Goal: Information Seeking & Learning: Check status

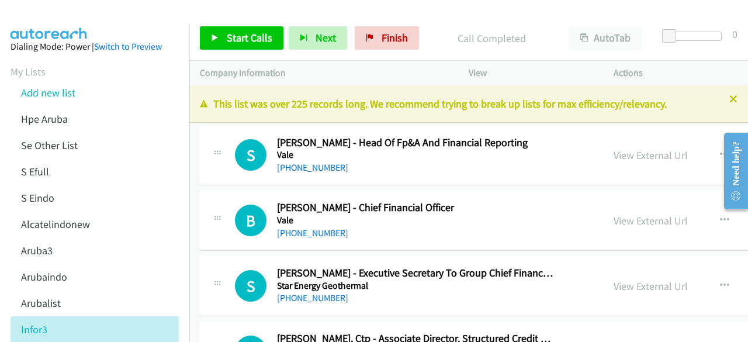
scroll to position [17243, 0]
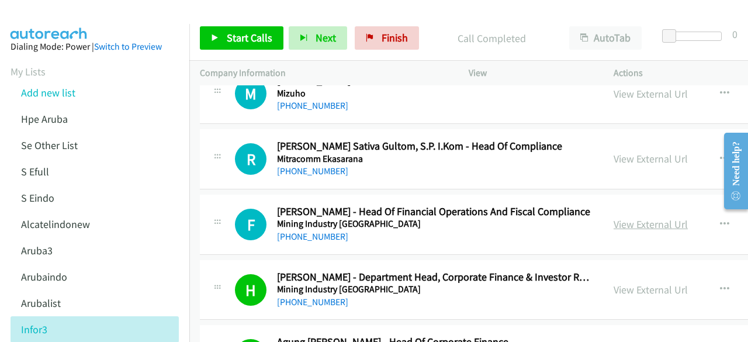
drag, startPoint x: 0, startPoint y: 0, endPoint x: 601, endPoint y: 170, distance: 624.2
click at [613, 217] on link "View External Url" at bounding box center [650, 223] width 74 height 13
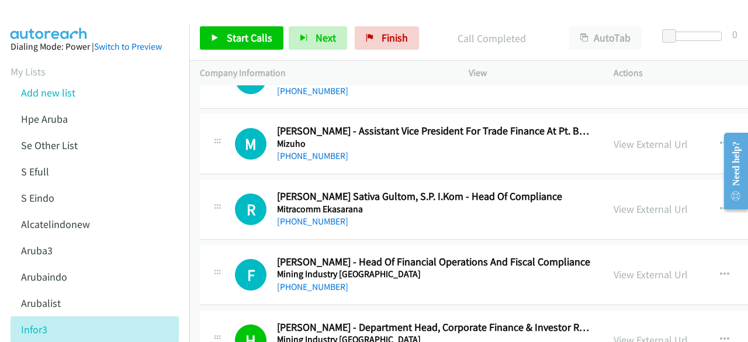
scroll to position [17191, 0]
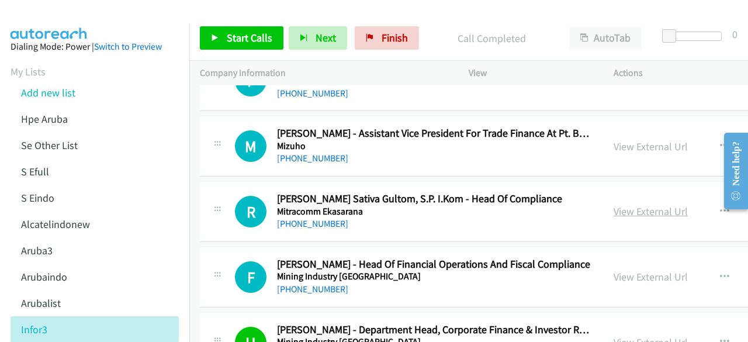
click at [613, 204] on link "View External Url" at bounding box center [650, 210] width 74 height 13
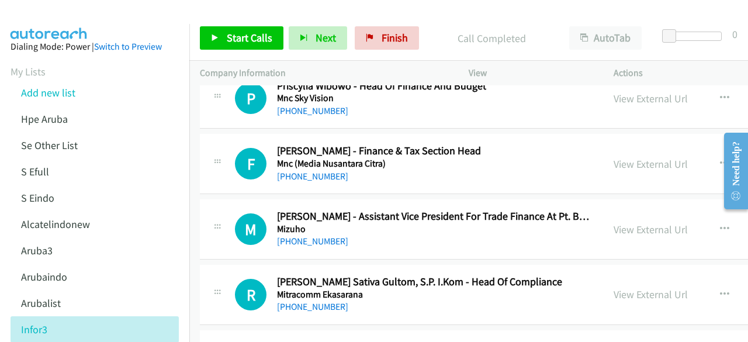
scroll to position [17106, 0]
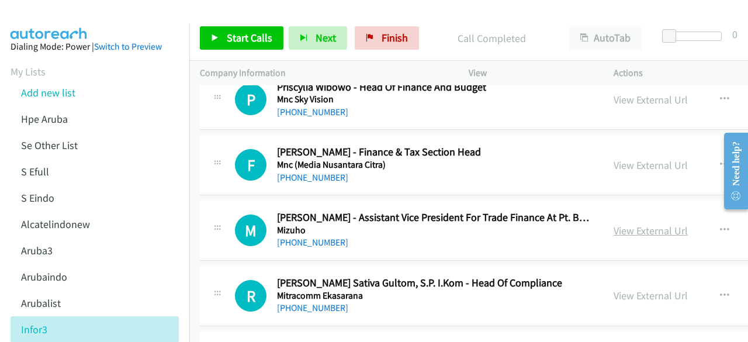
click at [616, 224] on link "View External Url" at bounding box center [650, 230] width 74 height 13
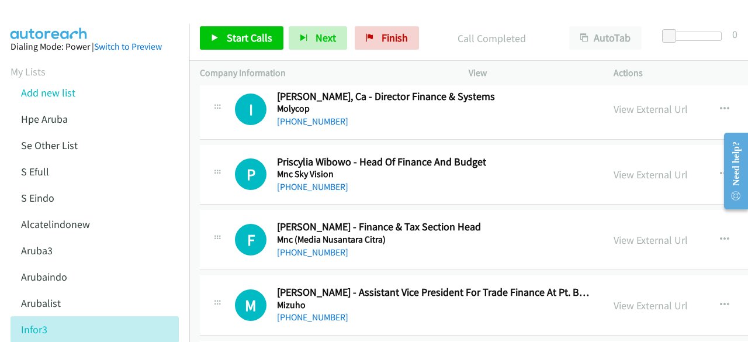
scroll to position [17032, 0]
click at [613, 233] on link "View External Url" at bounding box center [650, 239] width 74 height 13
click at [623, 168] on link "View External Url" at bounding box center [650, 174] width 74 height 13
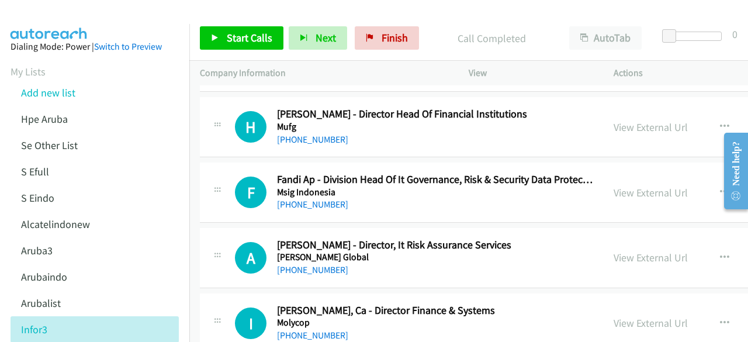
scroll to position [16801, 0]
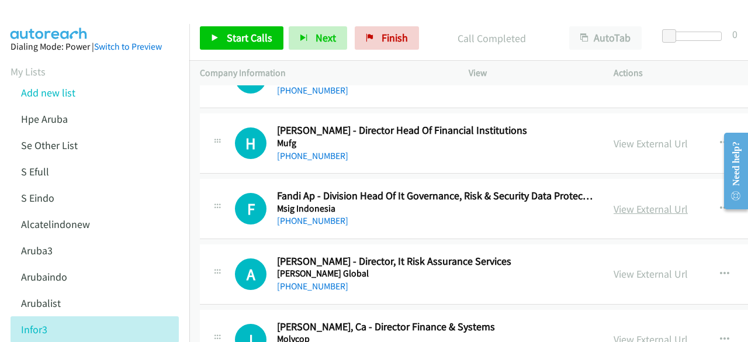
click at [622, 202] on link "View External Url" at bounding box center [650, 208] width 74 height 13
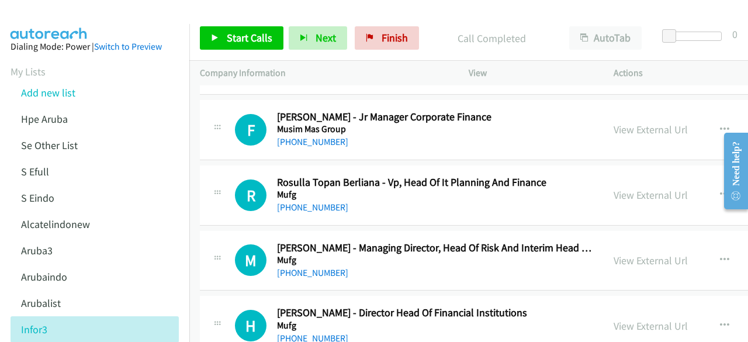
scroll to position [16618, 0]
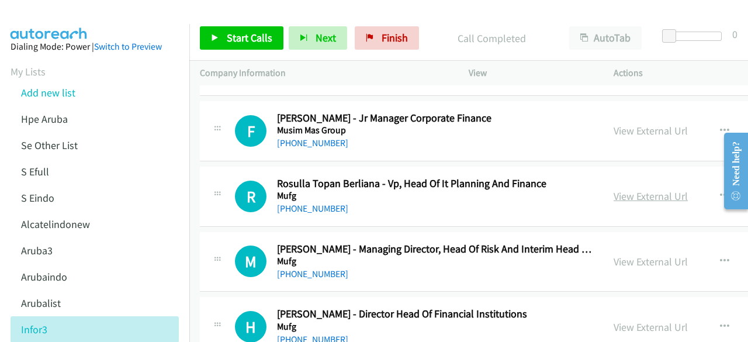
click at [613, 189] on link "View External Url" at bounding box center [650, 195] width 74 height 13
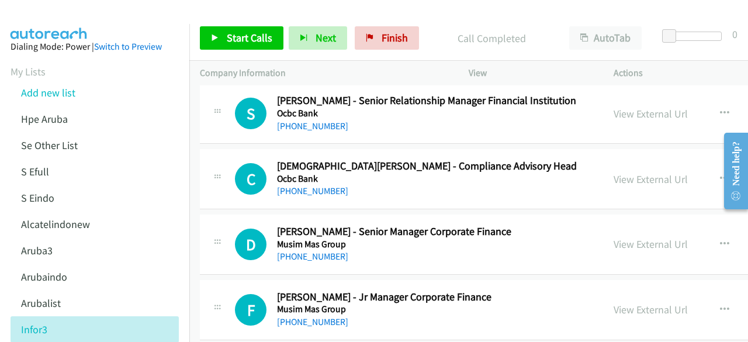
scroll to position [16439, 0]
click at [619, 237] on link "View External Url" at bounding box center [650, 243] width 74 height 13
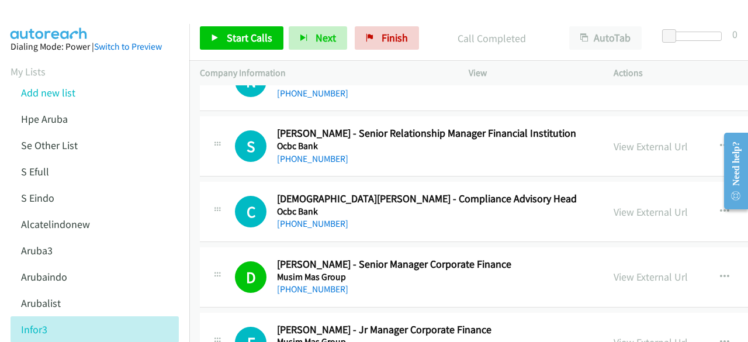
scroll to position [16370, 0]
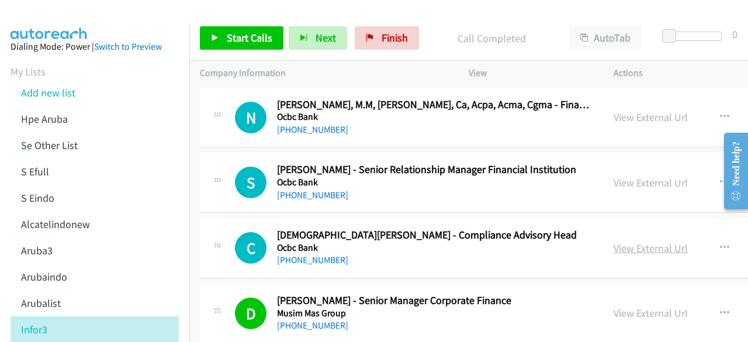
click at [613, 241] on link "View External Url" at bounding box center [650, 247] width 74 height 13
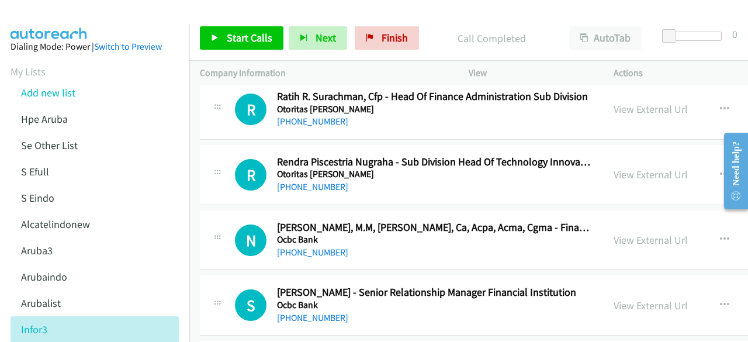
scroll to position [16246, 0]
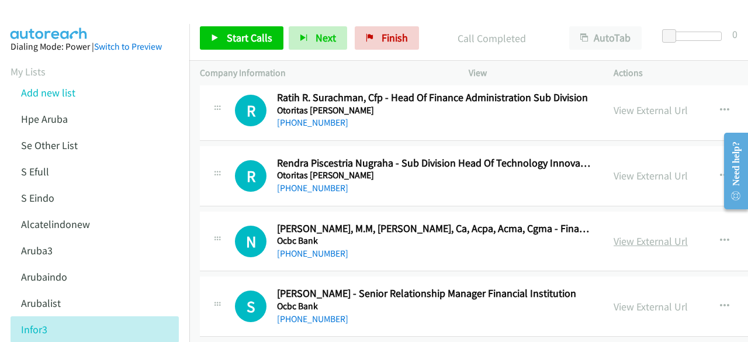
click at [613, 234] on link "View External Url" at bounding box center [650, 240] width 74 height 13
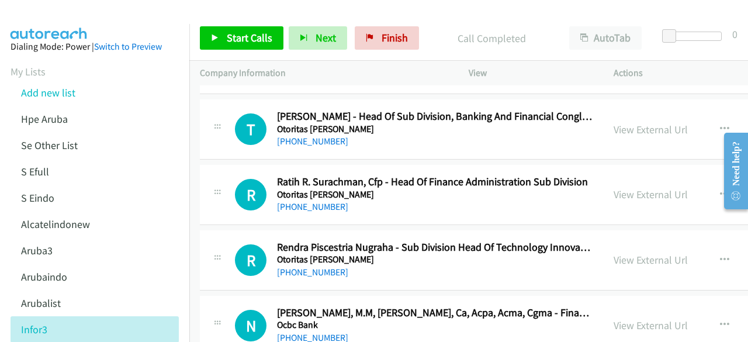
scroll to position [16158, 0]
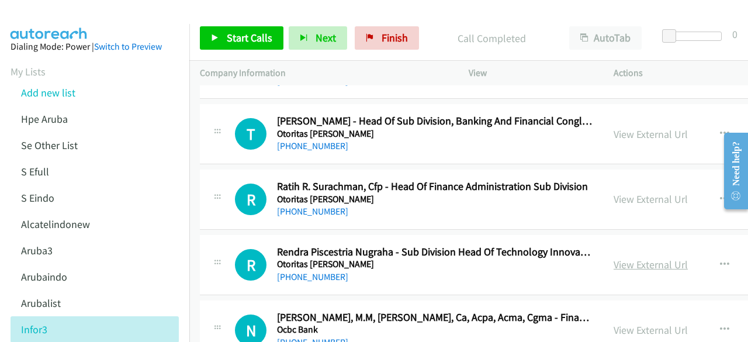
click at [613, 258] on link "View External Url" at bounding box center [650, 264] width 74 height 13
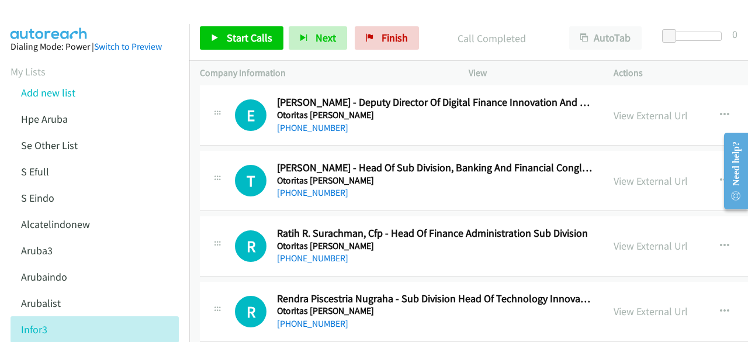
scroll to position [16092, 0]
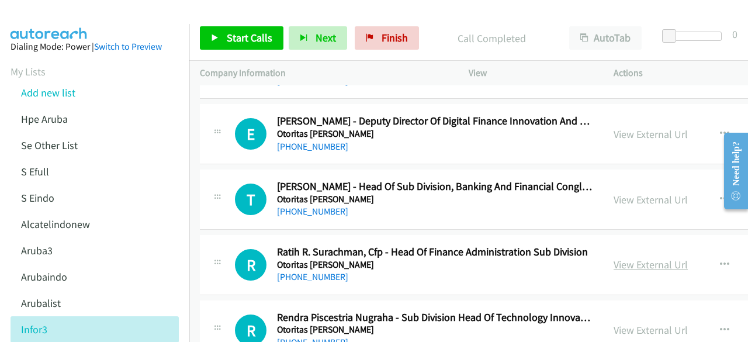
click at [613, 258] on link "View External Url" at bounding box center [650, 264] width 74 height 13
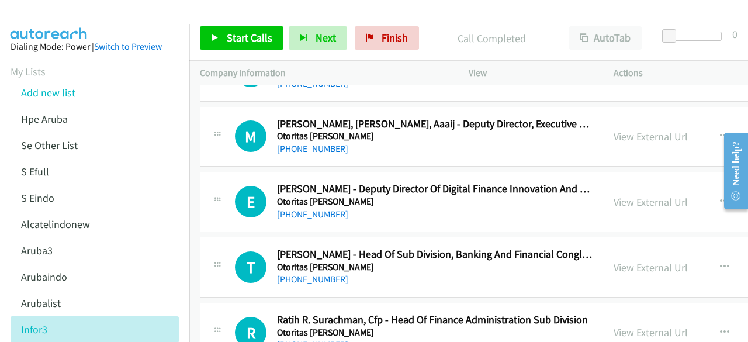
scroll to position [16019, 0]
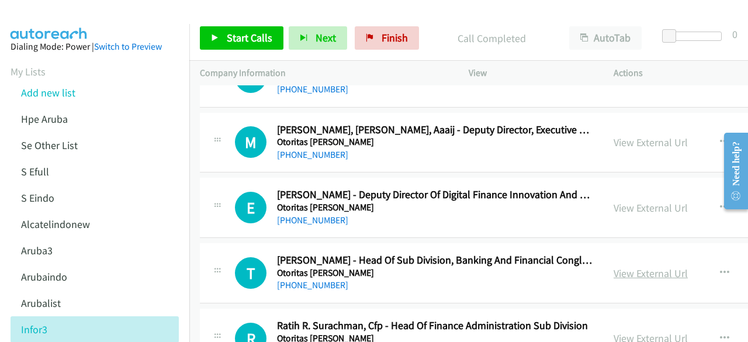
click at [613, 266] on link "View External Url" at bounding box center [650, 272] width 74 height 13
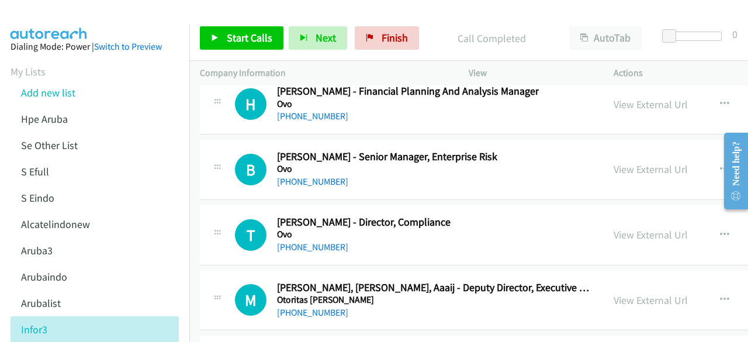
scroll to position [15825, 0]
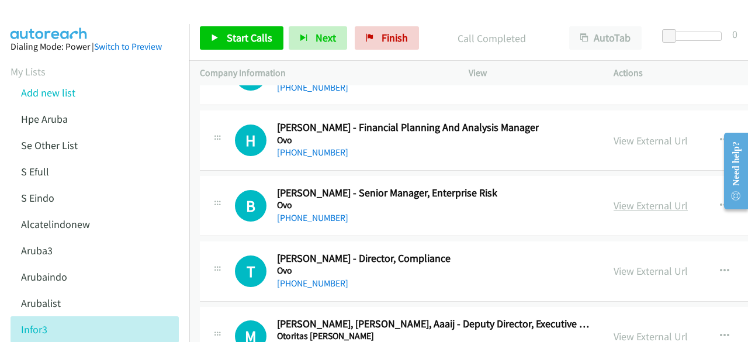
click at [613, 199] on link "View External Url" at bounding box center [650, 205] width 74 height 13
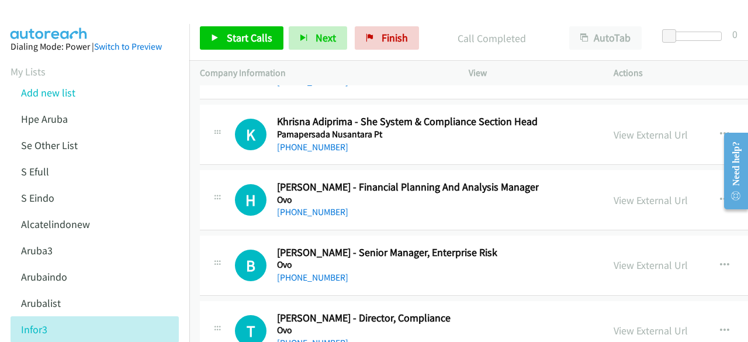
scroll to position [15765, 0]
click at [613, 193] on link "View External Url" at bounding box center [650, 199] width 74 height 13
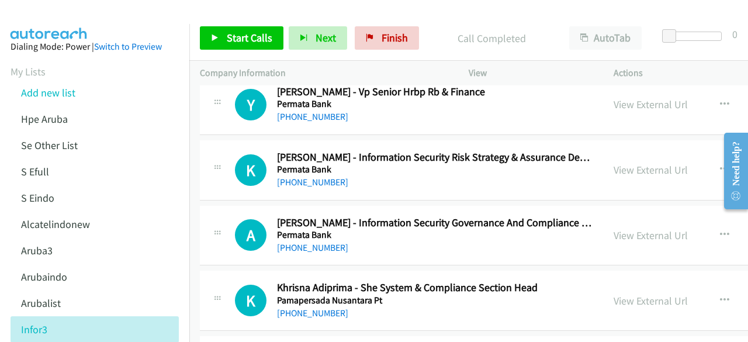
scroll to position [15598, 0]
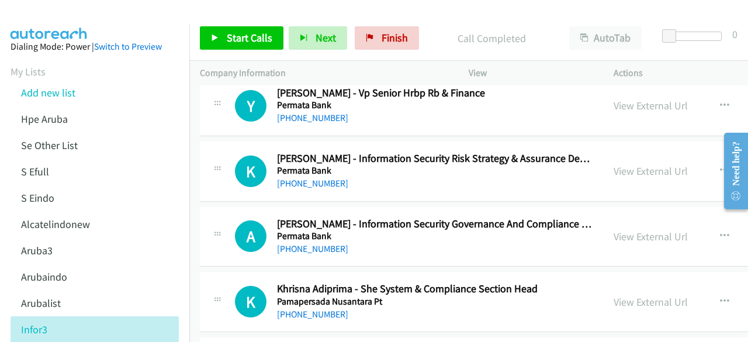
click at [613, 228] on div "View External Url" at bounding box center [650, 236] width 74 height 16
click at [613, 230] on link "View External Url" at bounding box center [650, 236] width 74 height 13
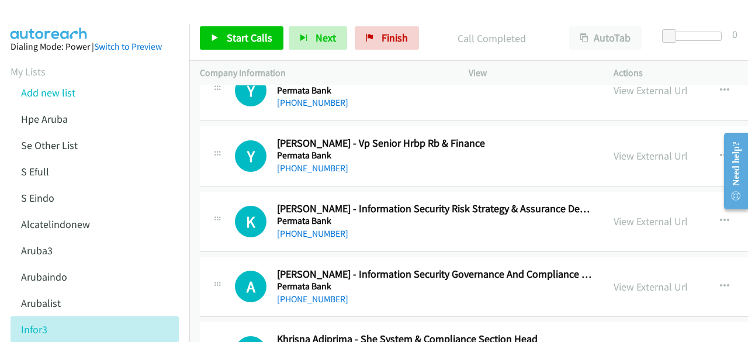
scroll to position [15546, 0]
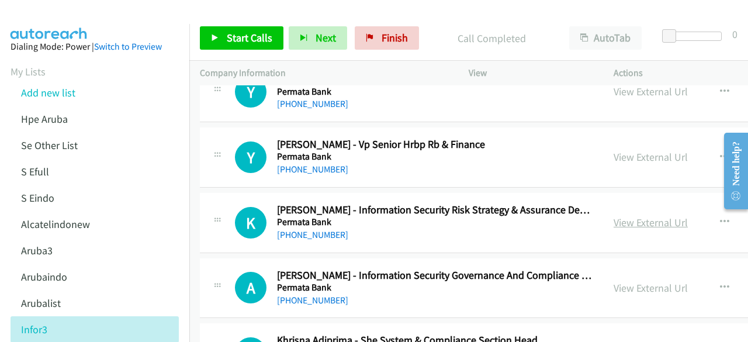
click at [626, 216] on link "View External Url" at bounding box center [650, 222] width 74 height 13
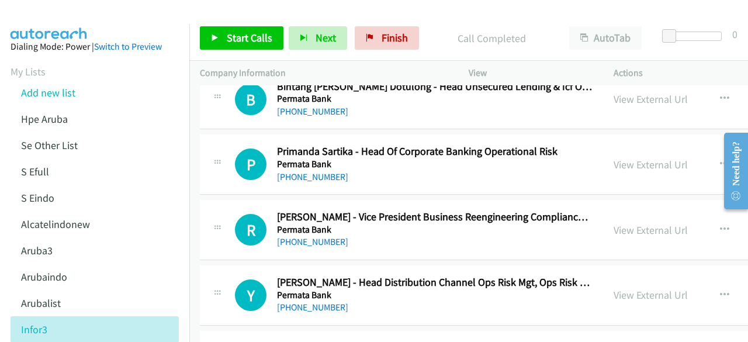
scroll to position [15343, 0]
click at [629, 288] on link "View External Url" at bounding box center [650, 294] width 74 height 13
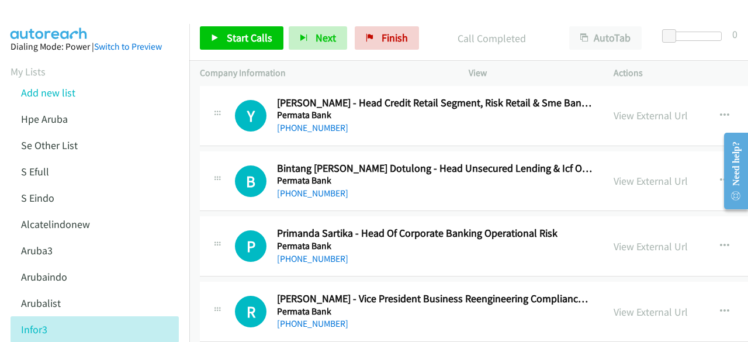
scroll to position [15260, 0]
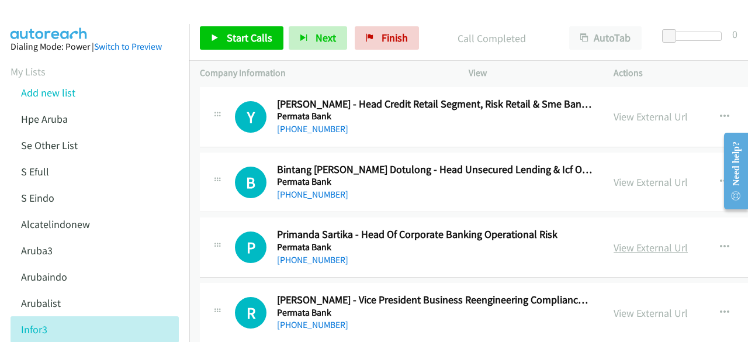
click at [613, 241] on link "View External Url" at bounding box center [650, 247] width 74 height 13
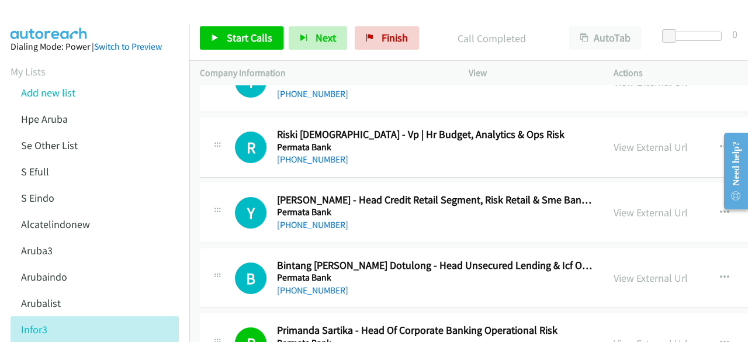
scroll to position [15164, 0]
click at [613, 271] on link "View External Url" at bounding box center [650, 277] width 74 height 13
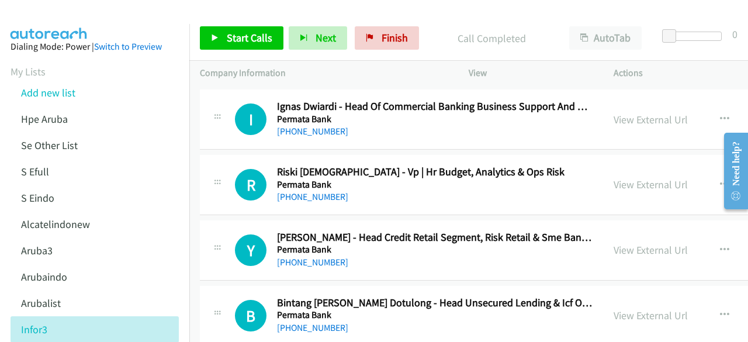
scroll to position [15113, 0]
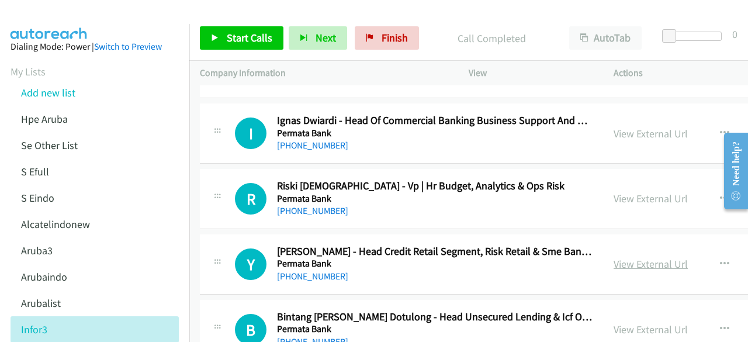
click at [613, 257] on link "View External Url" at bounding box center [650, 263] width 74 height 13
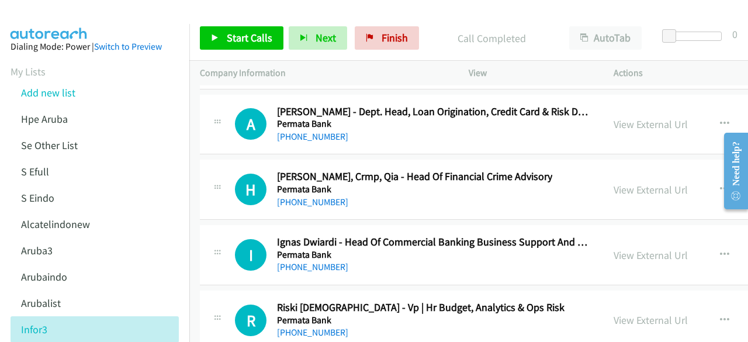
scroll to position [14977, 0]
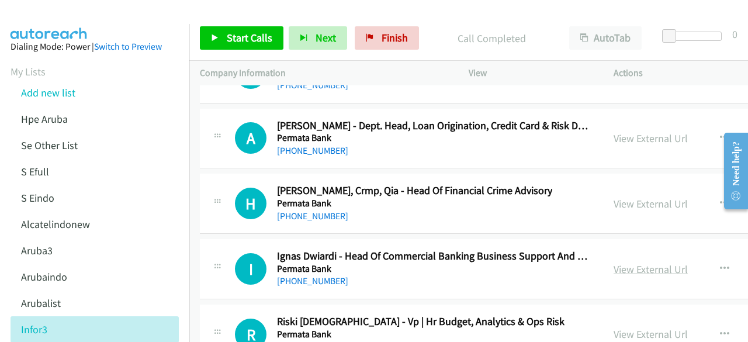
click at [617, 262] on link "View External Url" at bounding box center [650, 268] width 74 height 13
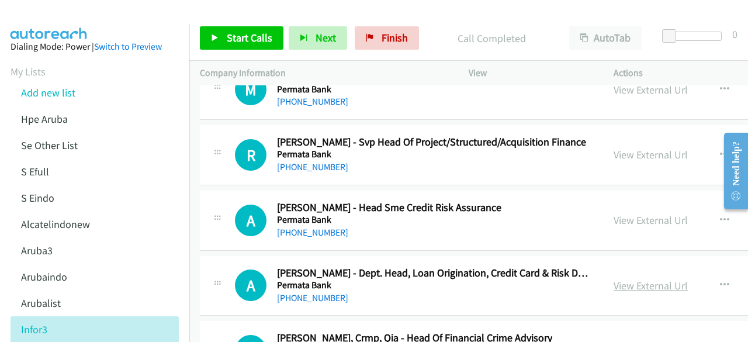
scroll to position [14829, 0]
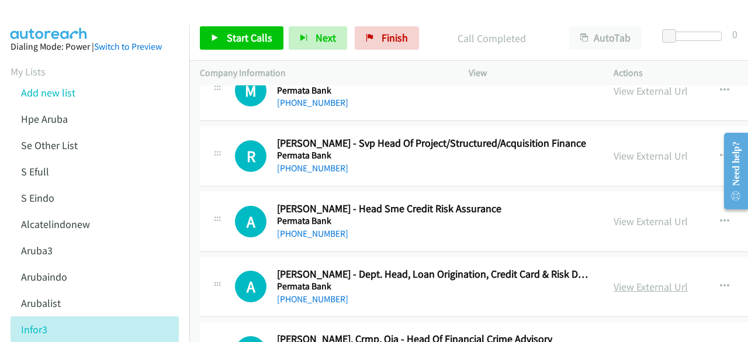
click at [613, 280] on link "View External Url" at bounding box center [650, 286] width 74 height 13
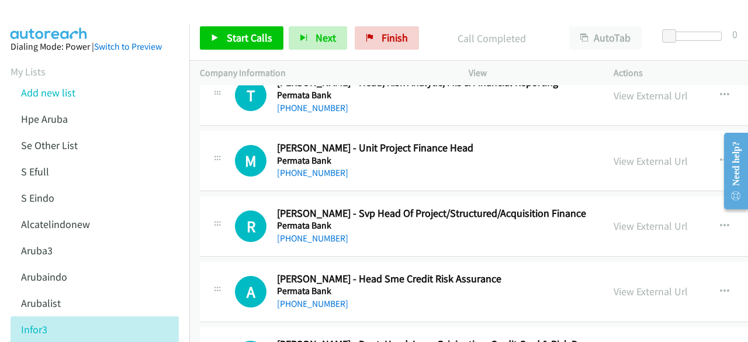
scroll to position [14758, 0]
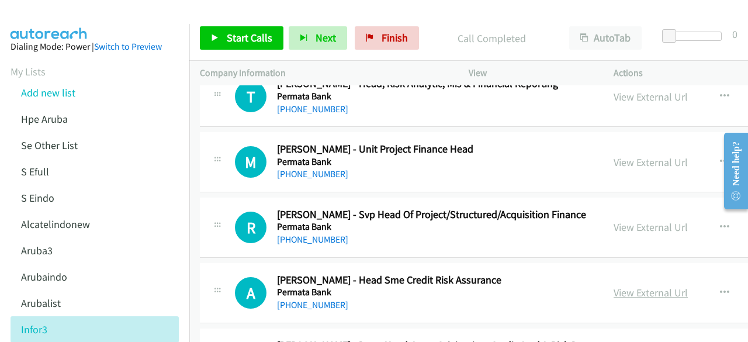
click at [613, 286] on link "View External Url" at bounding box center [650, 292] width 74 height 13
click at [613, 220] on link "View External Url" at bounding box center [650, 226] width 74 height 13
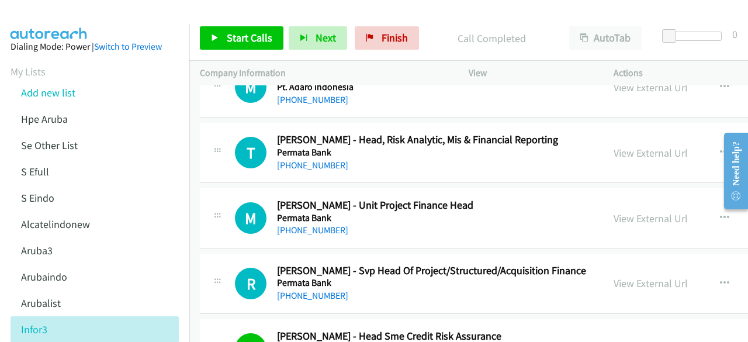
scroll to position [14700, 0]
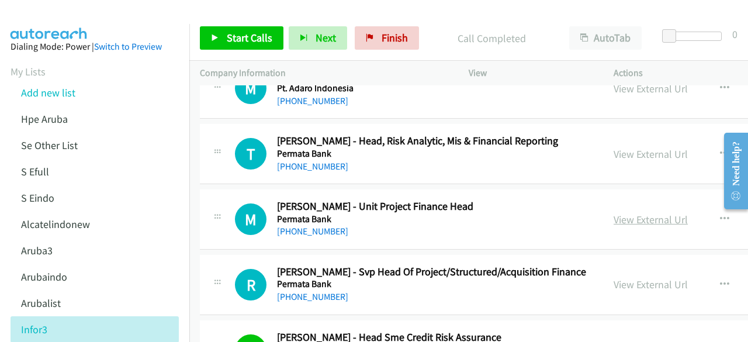
click at [613, 213] on link "View External Url" at bounding box center [650, 219] width 74 height 13
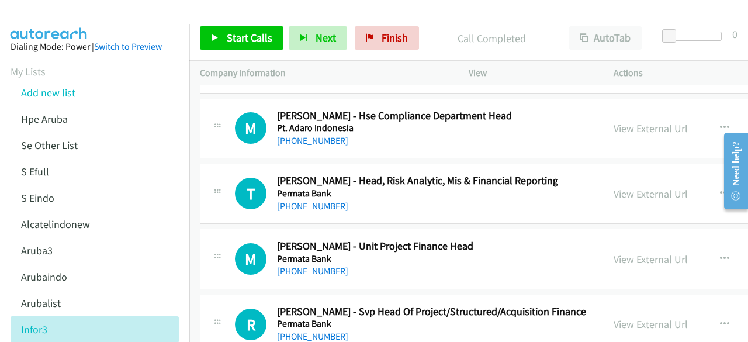
scroll to position [14661, 0]
click at [613, 187] on link "View External Url" at bounding box center [650, 193] width 74 height 13
click at [614, 317] on link "View External Url" at bounding box center [650, 323] width 74 height 13
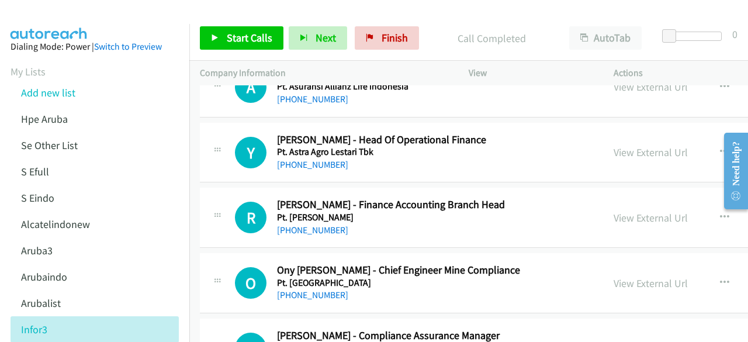
scroll to position [14239, 0]
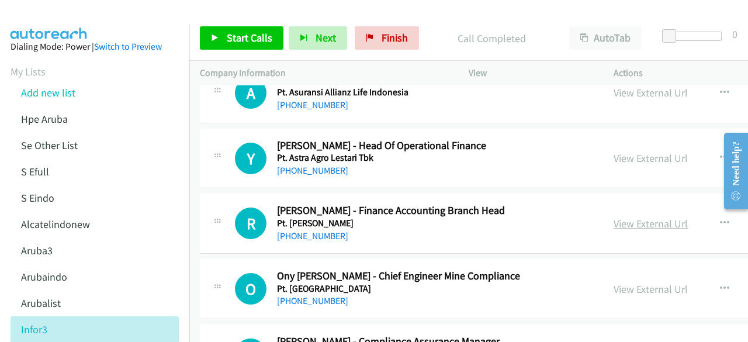
click at [617, 217] on link "View External Url" at bounding box center [650, 223] width 74 height 13
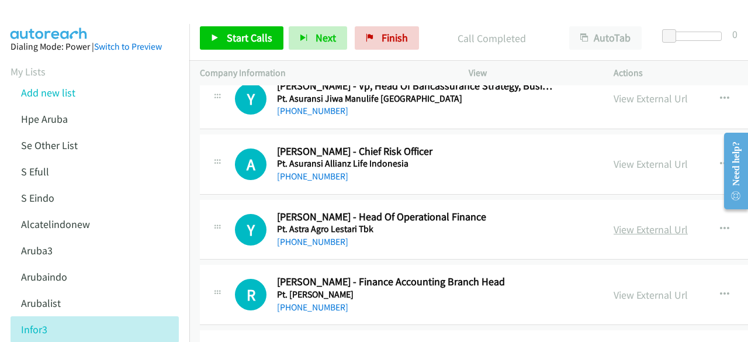
click at [623, 223] on link "View External Url" at bounding box center [650, 229] width 74 height 13
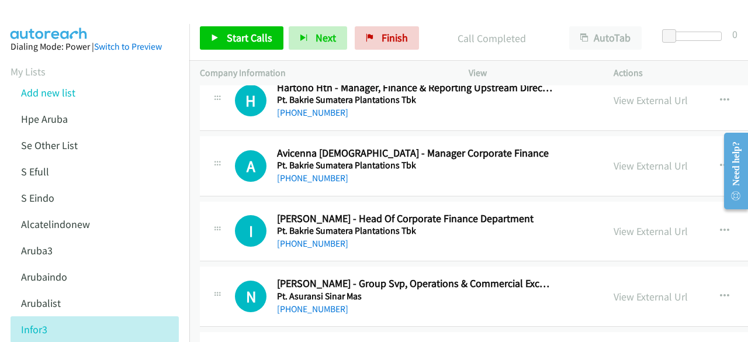
scroll to position [13838, 0]
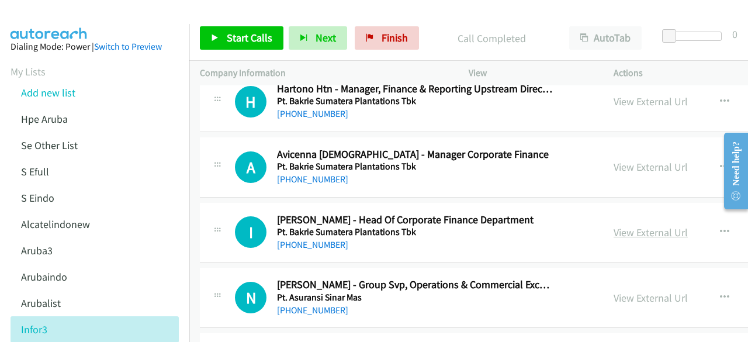
click at [613, 226] on link "View External Url" at bounding box center [650, 232] width 74 height 13
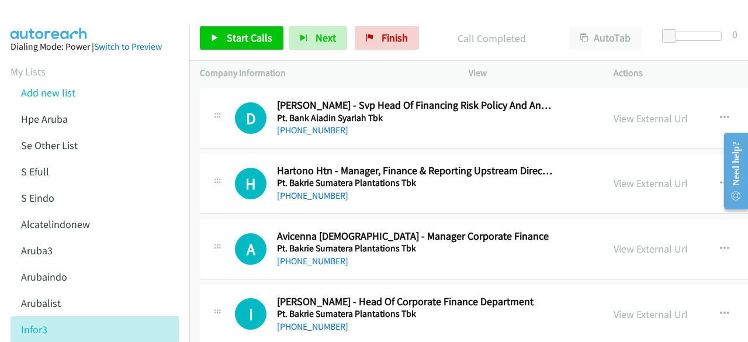
scroll to position [13754, 0]
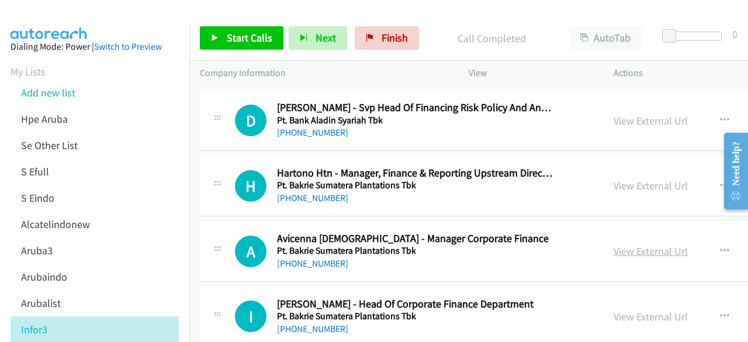
click at [615, 244] on link "View External Url" at bounding box center [650, 250] width 74 height 13
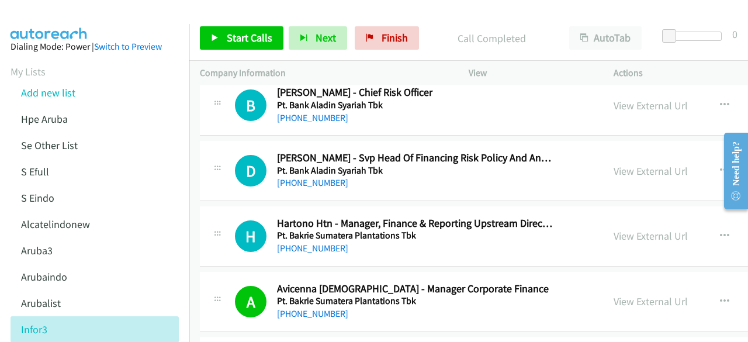
scroll to position [13700, 0]
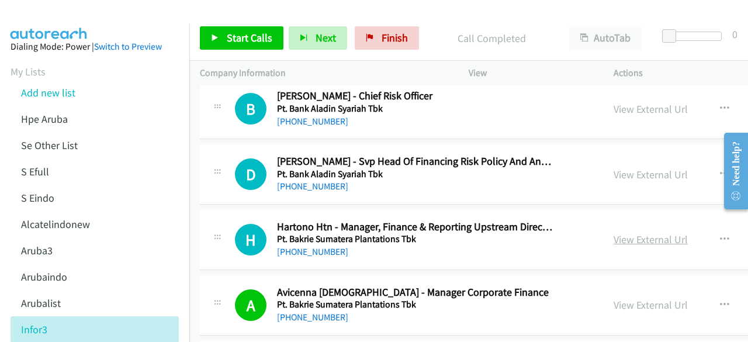
click at [613, 233] on link "View External Url" at bounding box center [650, 239] width 74 height 13
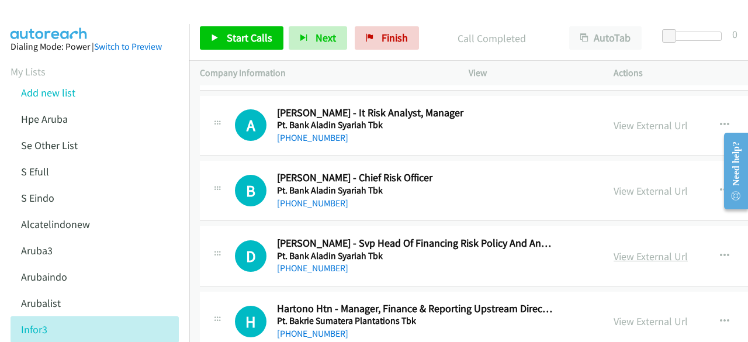
click at [613, 249] on link "View External Url" at bounding box center [650, 255] width 74 height 13
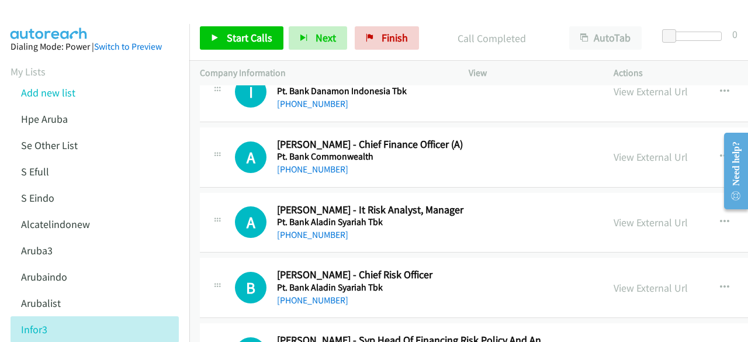
scroll to position [13512, 0]
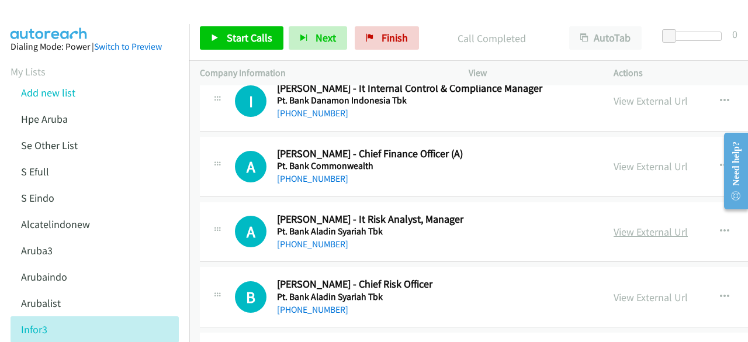
click at [613, 225] on link "View External Url" at bounding box center [650, 231] width 74 height 13
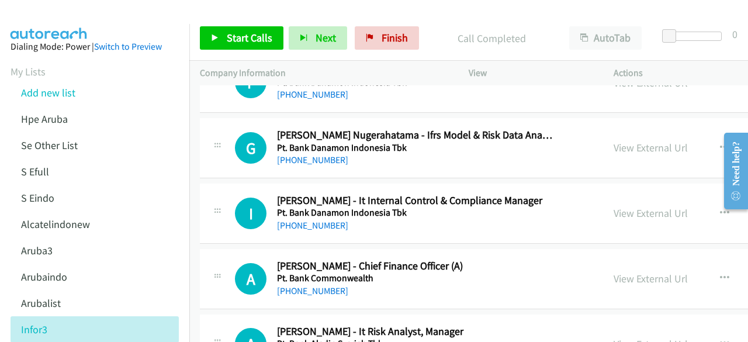
scroll to position [13394, 0]
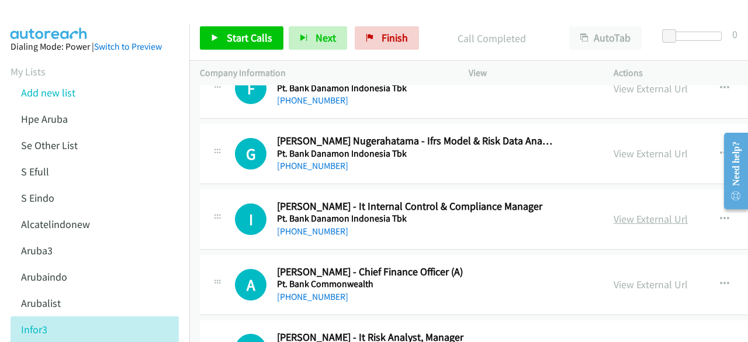
click at [616, 212] on link "View External Url" at bounding box center [650, 218] width 74 height 13
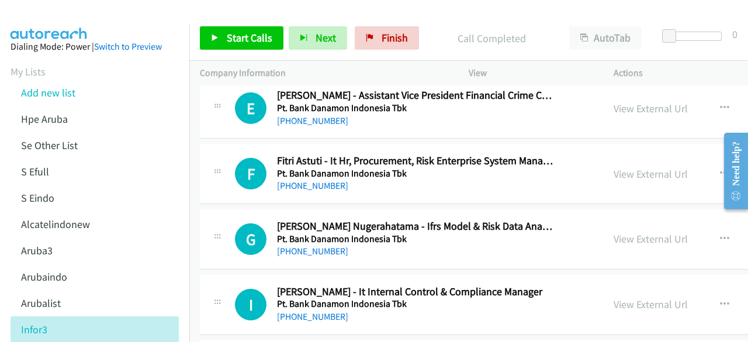
scroll to position [13309, 0]
click at [613, 232] on link "View External Url" at bounding box center [650, 238] width 74 height 13
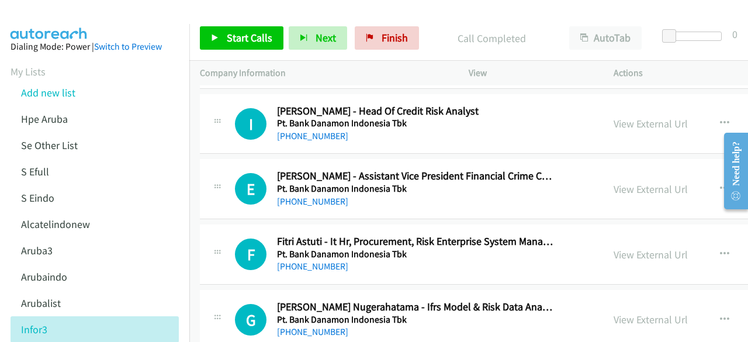
scroll to position [13228, 0]
click at [613, 248] on link "View External Url" at bounding box center [650, 254] width 74 height 13
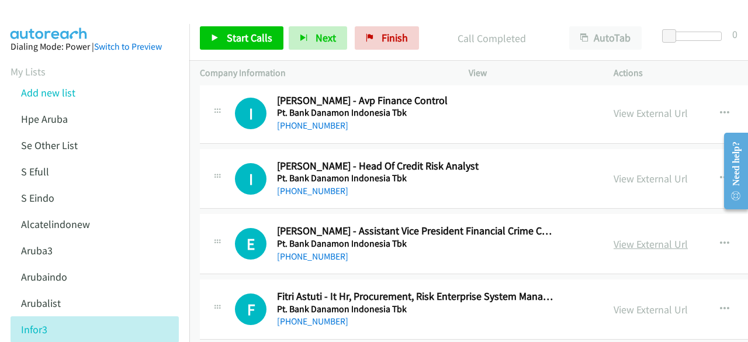
click at [613, 237] on link "View External Url" at bounding box center [650, 243] width 74 height 13
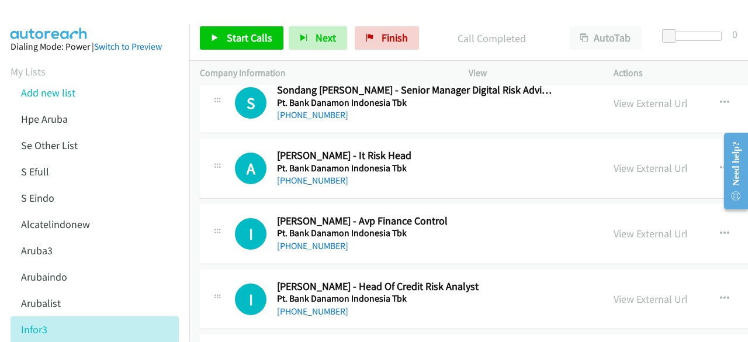
scroll to position [13045, 0]
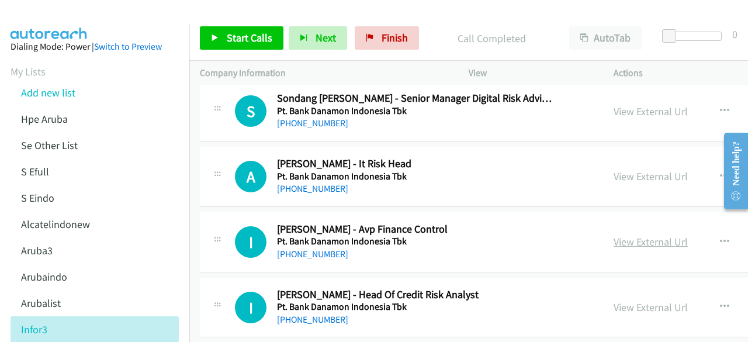
click at [615, 235] on link "View External Url" at bounding box center [650, 241] width 74 height 13
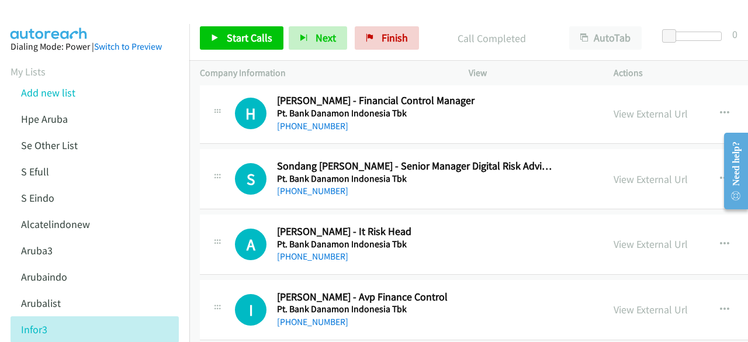
scroll to position [12976, 0]
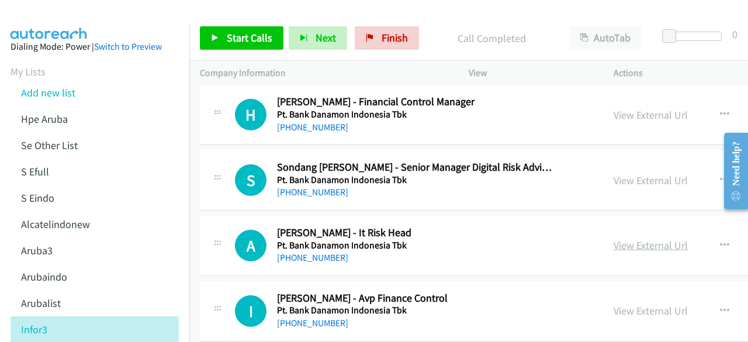
click at [613, 238] on link "View External Url" at bounding box center [650, 244] width 74 height 13
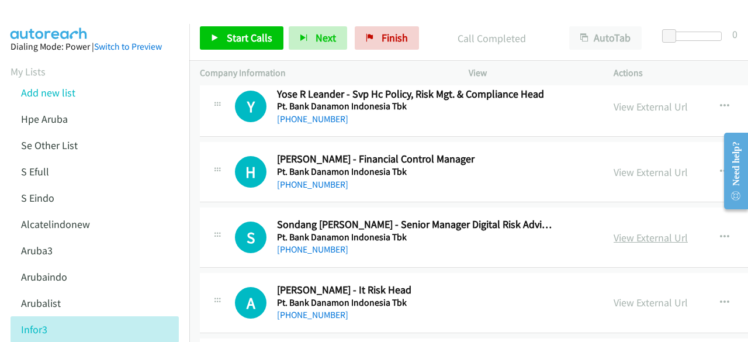
click at [626, 231] on link "View External Url" at bounding box center [650, 237] width 74 height 13
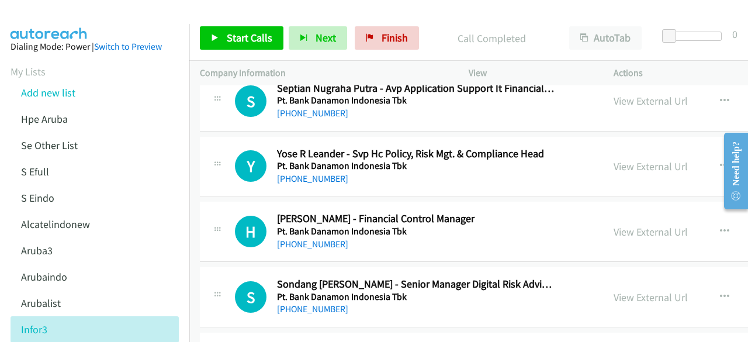
scroll to position [12851, 0]
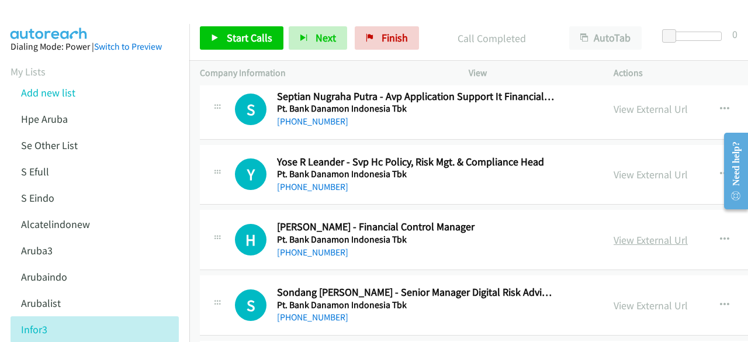
click at [613, 233] on link "View External Url" at bounding box center [650, 239] width 74 height 13
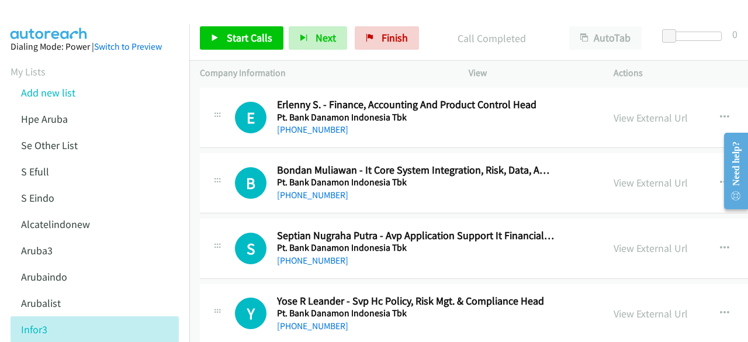
scroll to position [12702, 0]
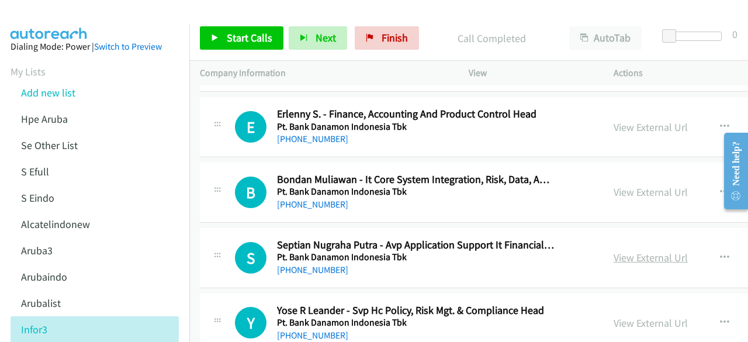
click at [613, 251] on link "View External Url" at bounding box center [650, 257] width 74 height 13
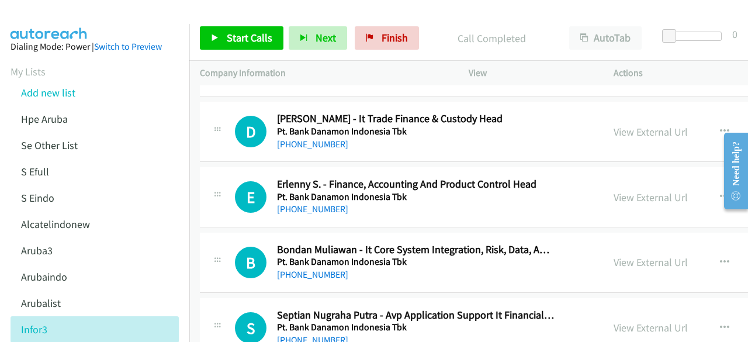
scroll to position [12632, 0]
click at [613, 255] on link "View External Url" at bounding box center [650, 261] width 74 height 13
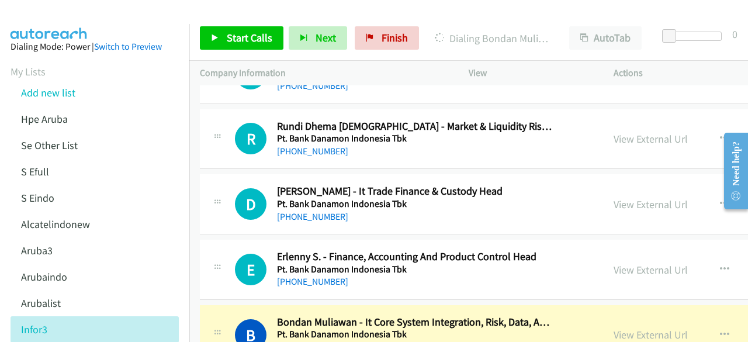
scroll to position [12558, 0]
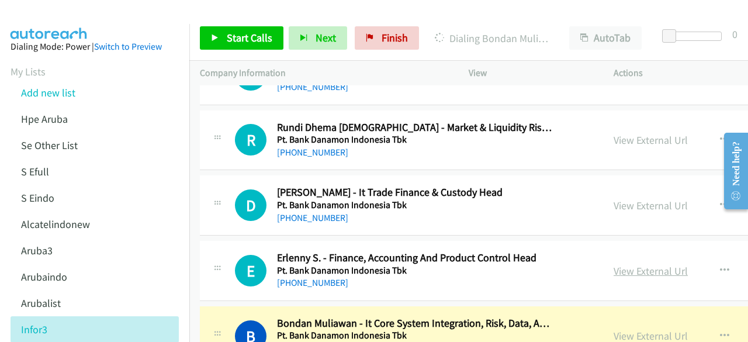
click at [613, 264] on link "View External Url" at bounding box center [650, 270] width 74 height 13
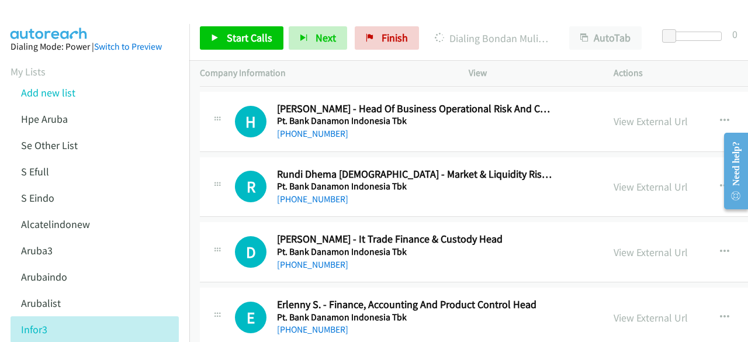
scroll to position [12511, 0]
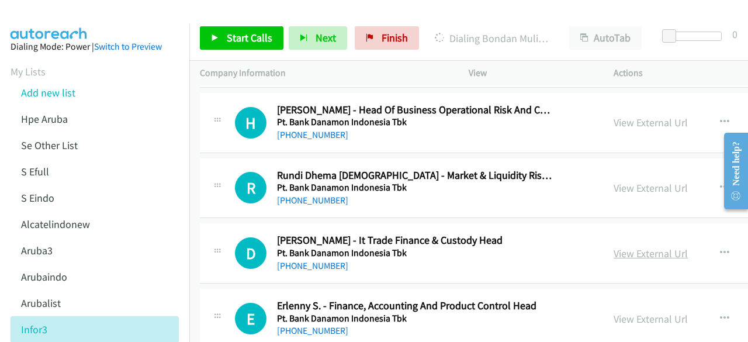
click at [613, 247] on link "View External Url" at bounding box center [650, 253] width 74 height 13
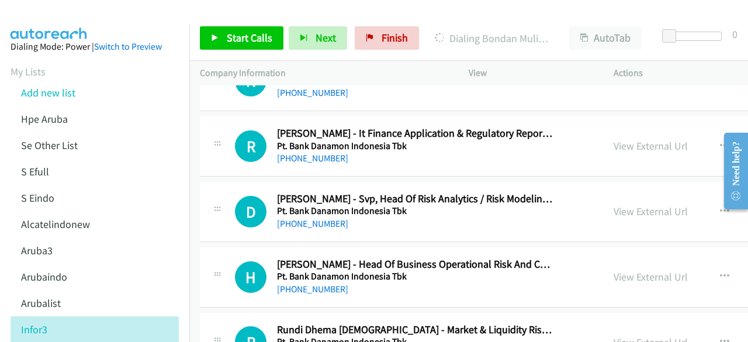
scroll to position [12353, 0]
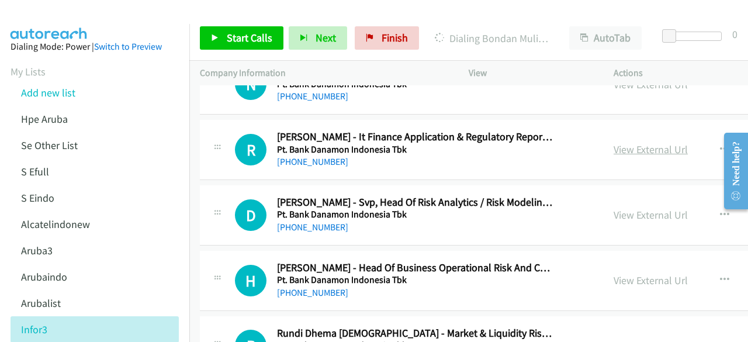
click at [613, 143] on link "View External Url" at bounding box center [650, 149] width 74 height 13
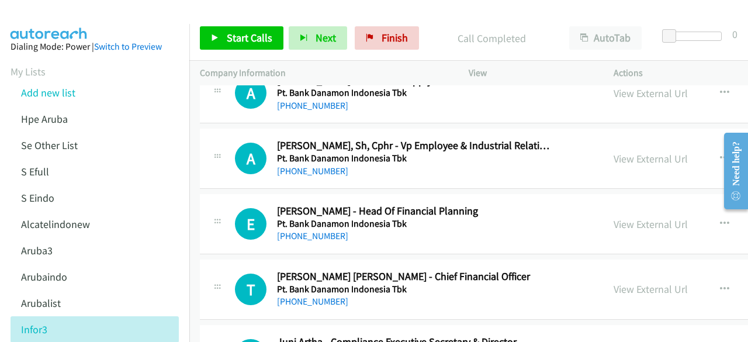
scroll to position [11885, 0]
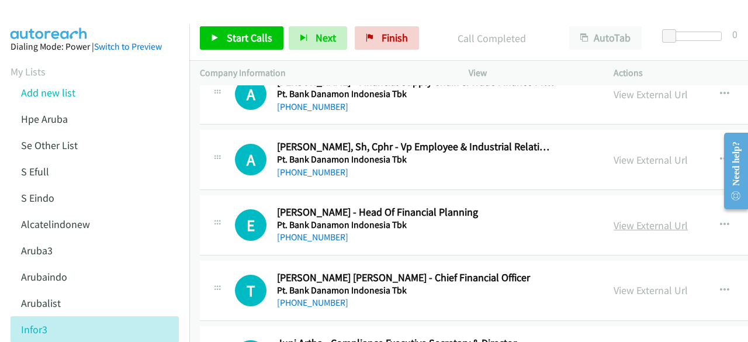
click at [613, 219] on link "View External Url" at bounding box center [650, 225] width 74 height 13
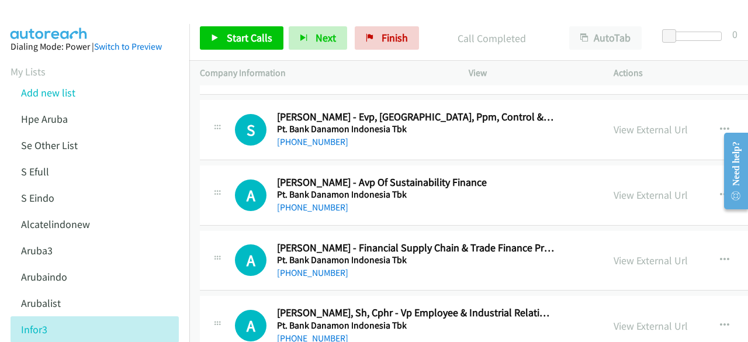
scroll to position [11718, 0]
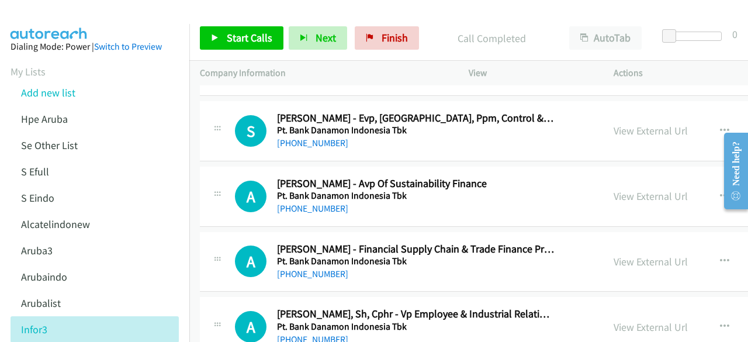
click at [608, 242] on div "View External Url View External Url Schedule/Manage Callback Start Calls Here R…" at bounding box center [709, 261] width 212 height 39
click at [613, 255] on link "View External Url" at bounding box center [650, 261] width 74 height 13
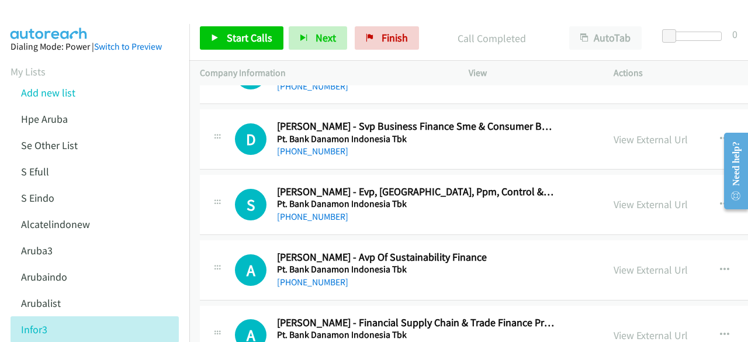
scroll to position [11643, 0]
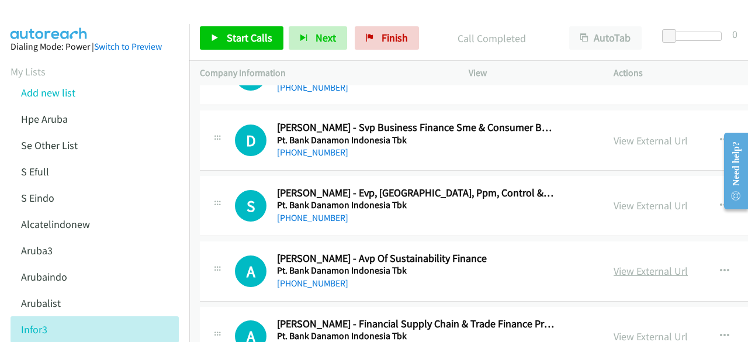
click at [647, 264] on link "View External Url" at bounding box center [650, 270] width 74 height 13
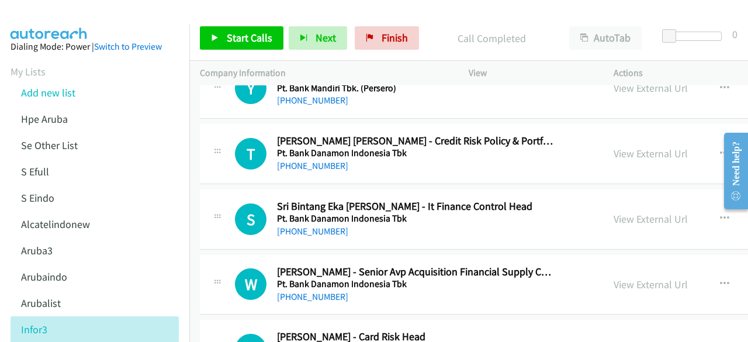
scroll to position [11364, 0]
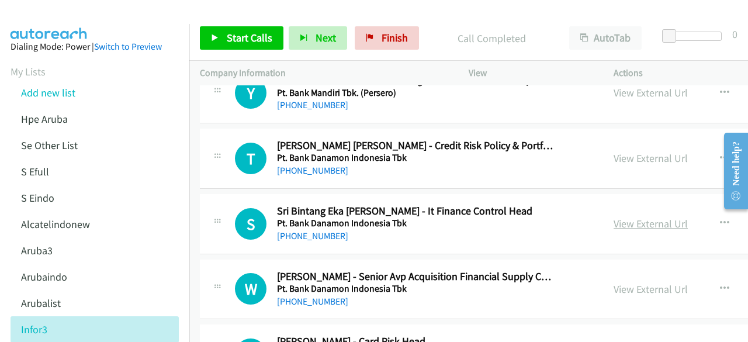
click at [613, 217] on link "View External Url" at bounding box center [650, 223] width 74 height 13
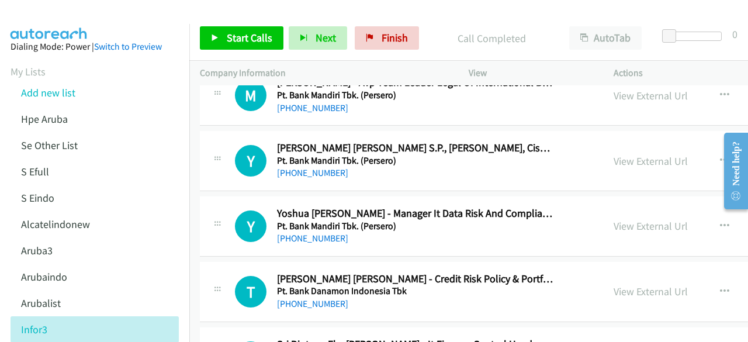
scroll to position [11225, 0]
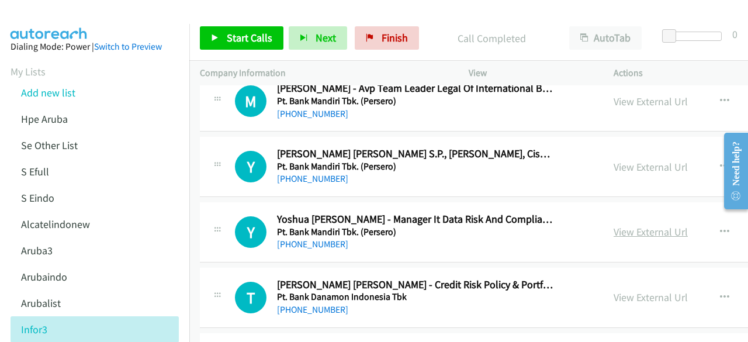
click at [613, 225] on link "View External Url" at bounding box center [650, 231] width 74 height 13
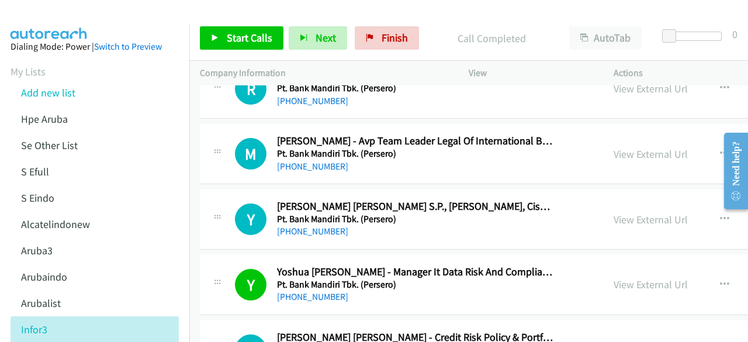
scroll to position [11168, 0]
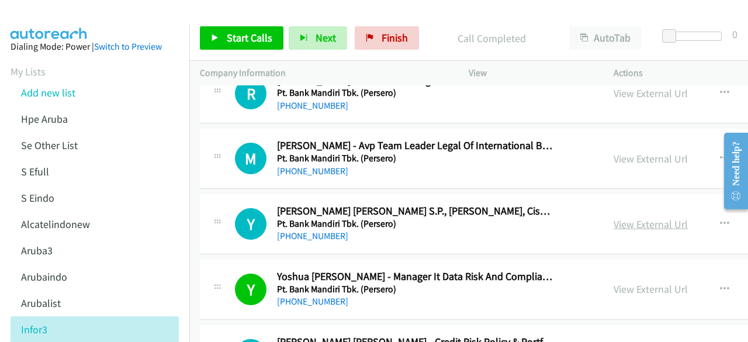
click at [613, 217] on link "View External Url" at bounding box center [650, 223] width 74 height 13
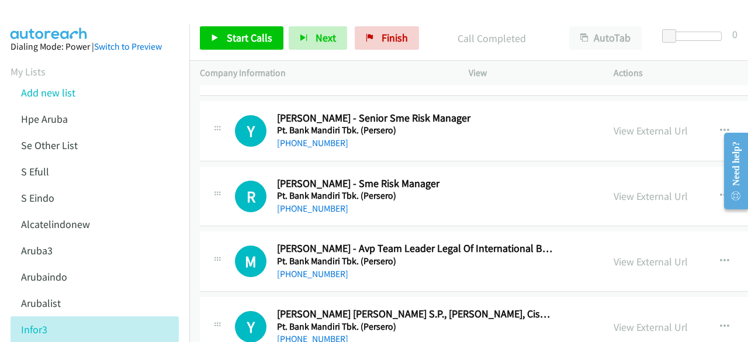
scroll to position [11062, 0]
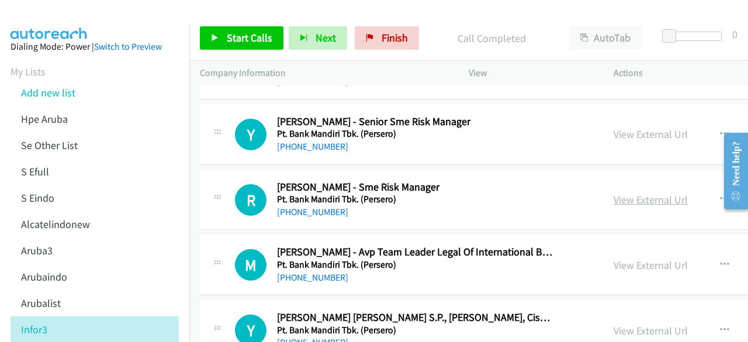
click at [613, 193] on link "View External Url" at bounding box center [650, 199] width 74 height 13
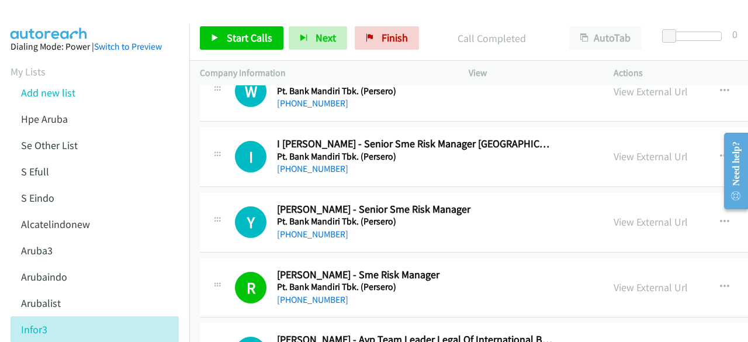
scroll to position [10966, 0]
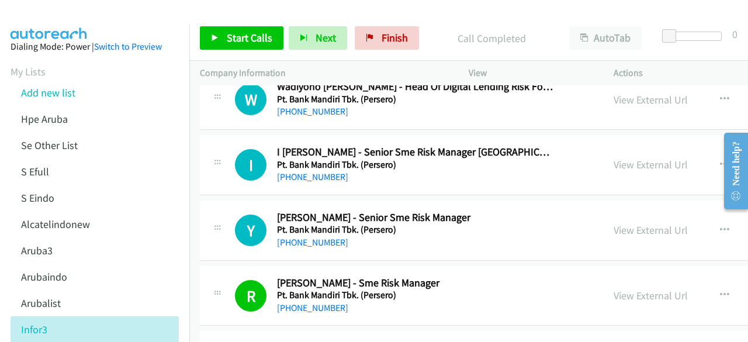
click at [603, 211] on div "View External Url View External Url Schedule/Manage Callback Start Calls Here R…" at bounding box center [709, 230] width 212 height 39
click at [613, 223] on link "View External Url" at bounding box center [650, 229] width 74 height 13
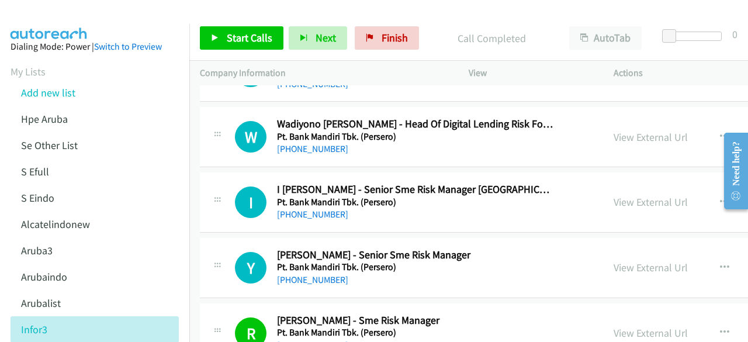
scroll to position [10918, 0]
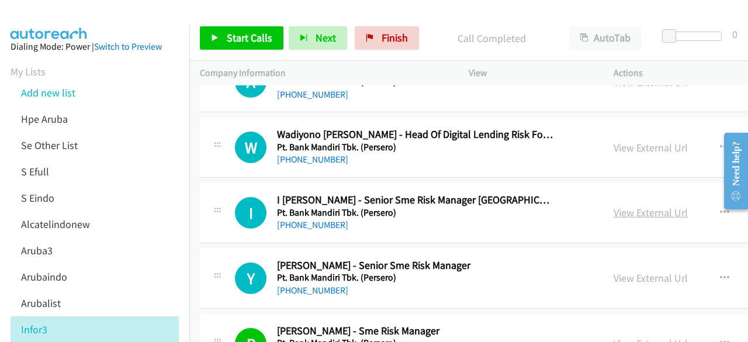
click at [613, 206] on link "View External Url" at bounding box center [650, 212] width 74 height 13
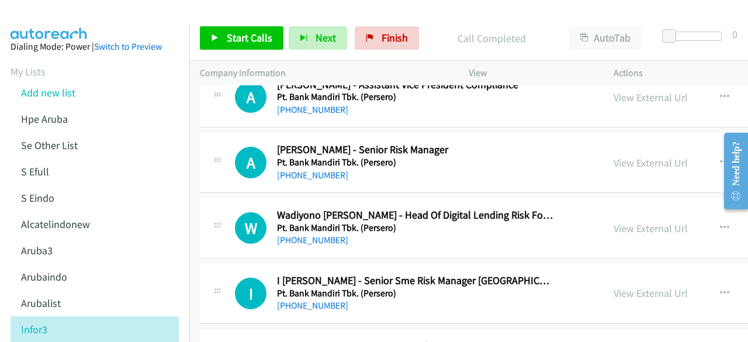
scroll to position [10836, 0]
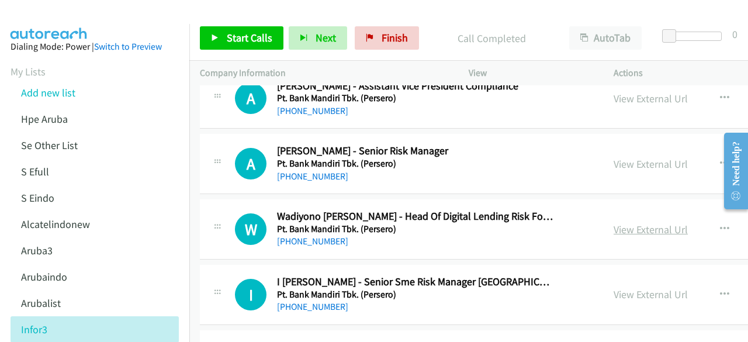
click at [626, 223] on link "View External Url" at bounding box center [650, 229] width 74 height 13
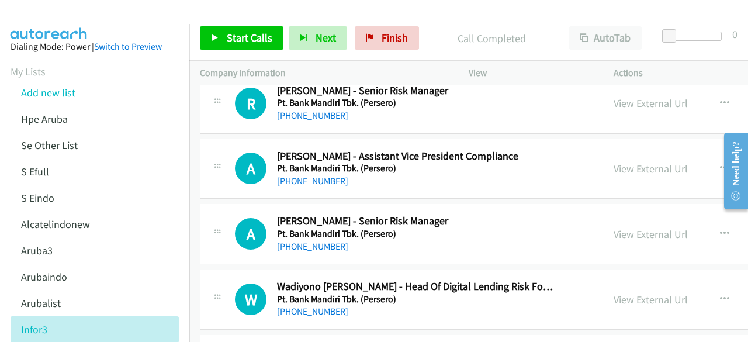
scroll to position [10765, 0]
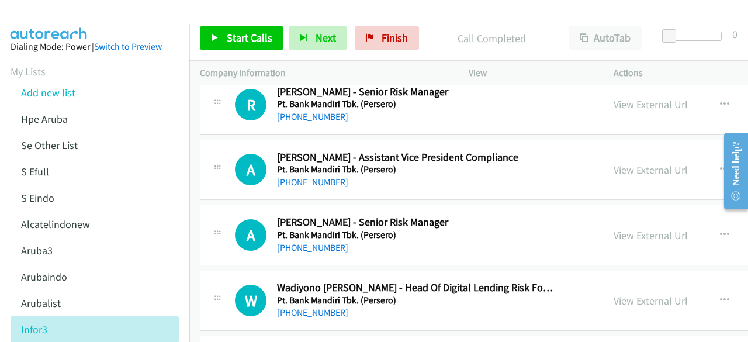
click at [613, 228] on link "View External Url" at bounding box center [650, 234] width 74 height 13
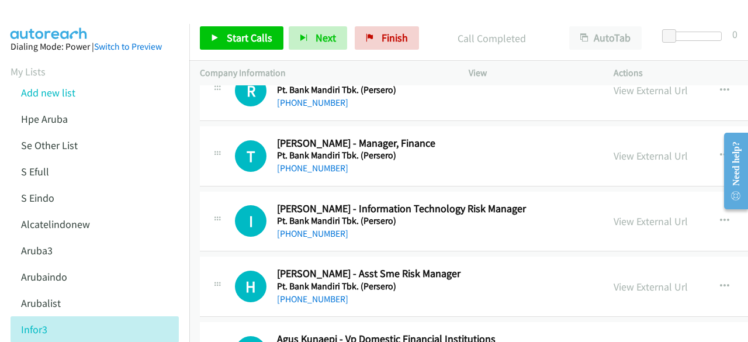
scroll to position [9329, 0]
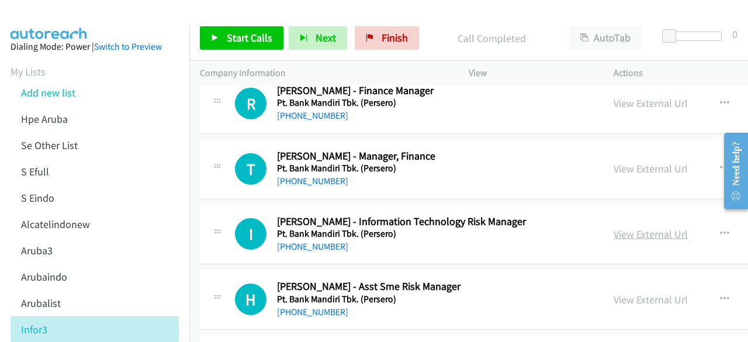
click at [616, 227] on link "View External Url" at bounding box center [650, 233] width 74 height 13
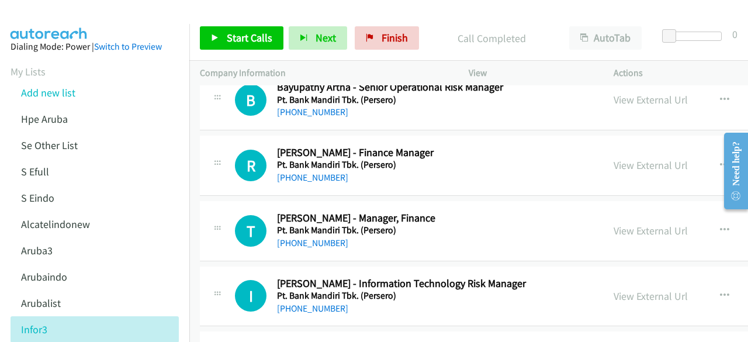
scroll to position [9264, 0]
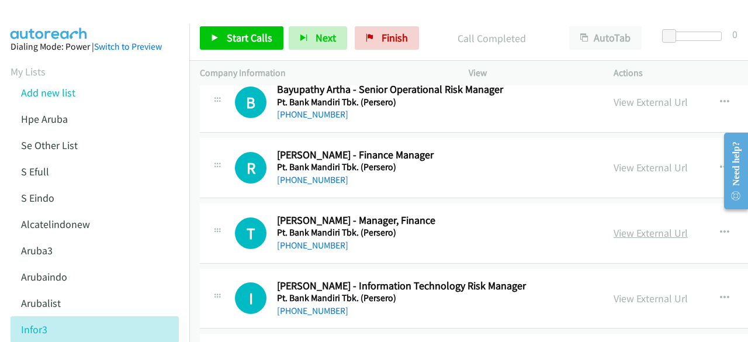
click at [622, 226] on link "View External Url" at bounding box center [650, 232] width 74 height 13
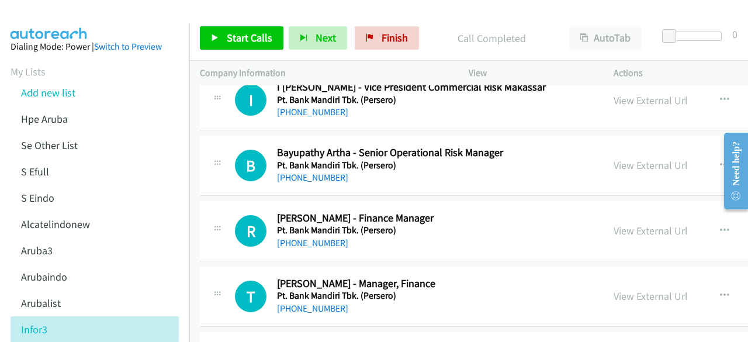
click at [619, 212] on div "View External Url View External Url Schedule/Manage Callback Start Calls Here R…" at bounding box center [709, 231] width 212 height 39
click at [622, 224] on link "View External Url" at bounding box center [650, 230] width 74 height 13
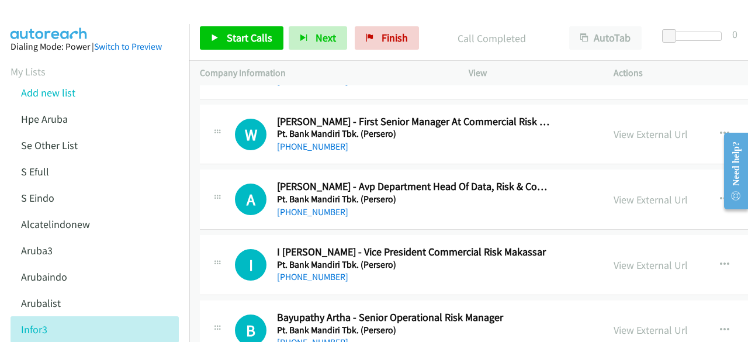
scroll to position [9014, 0]
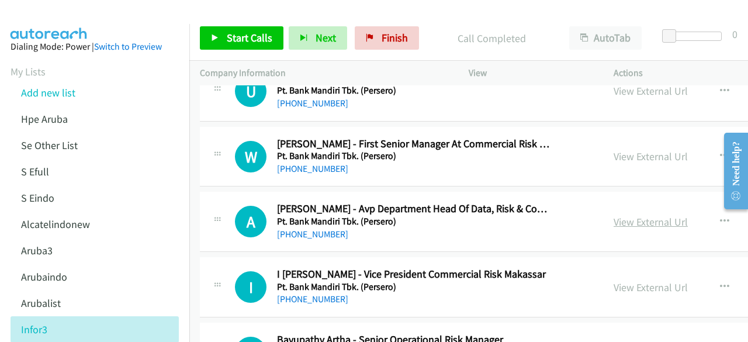
click at [613, 215] on link "View External Url" at bounding box center [650, 221] width 74 height 13
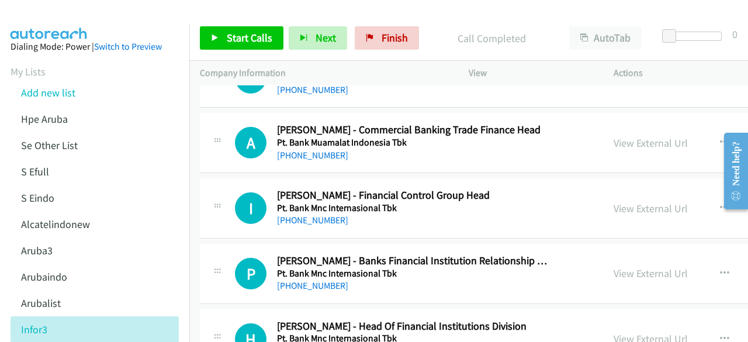
scroll to position [8045, 0]
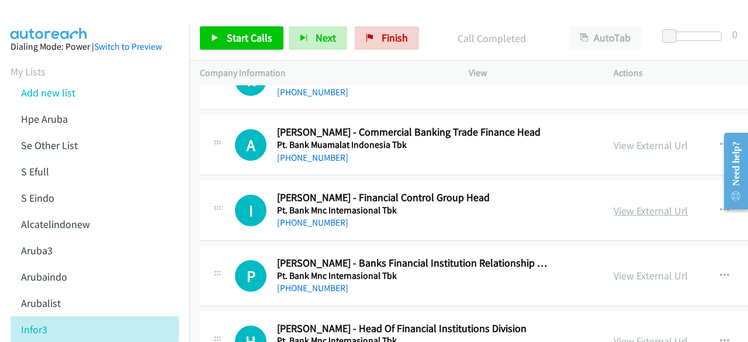
click at [613, 204] on link "View External Url" at bounding box center [650, 210] width 74 height 13
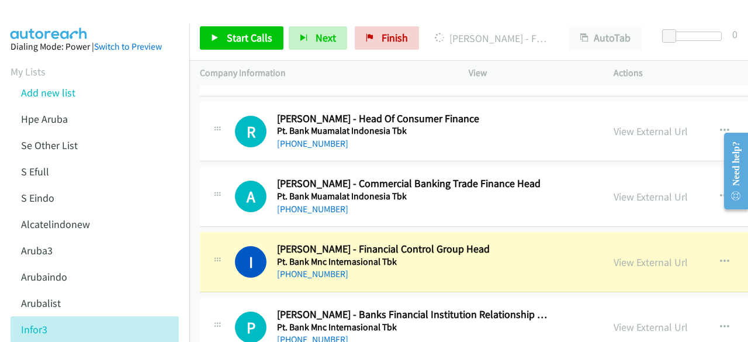
scroll to position [7994, 0]
click at [625, 190] on link "View External Url" at bounding box center [650, 196] width 74 height 13
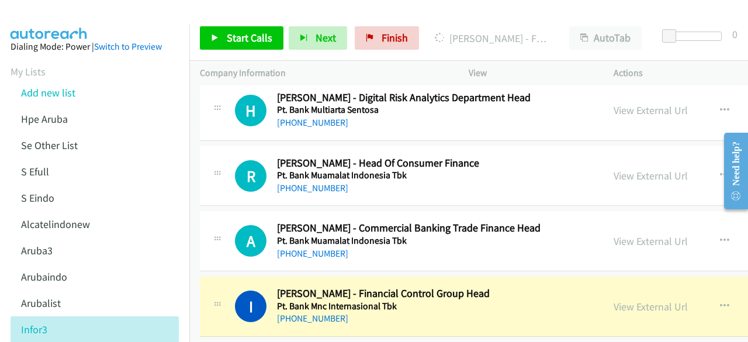
scroll to position [7944, 0]
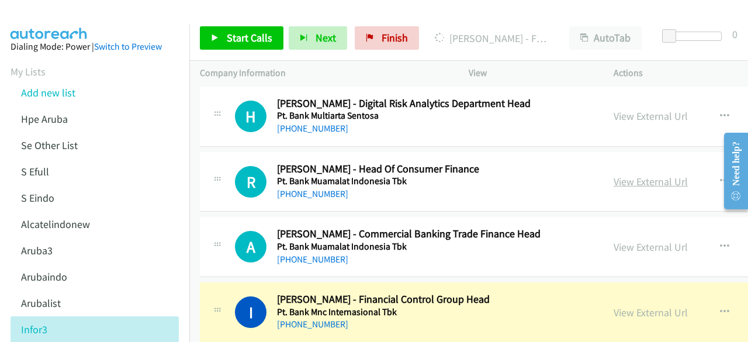
click at [613, 175] on link "View External Url" at bounding box center [650, 181] width 74 height 13
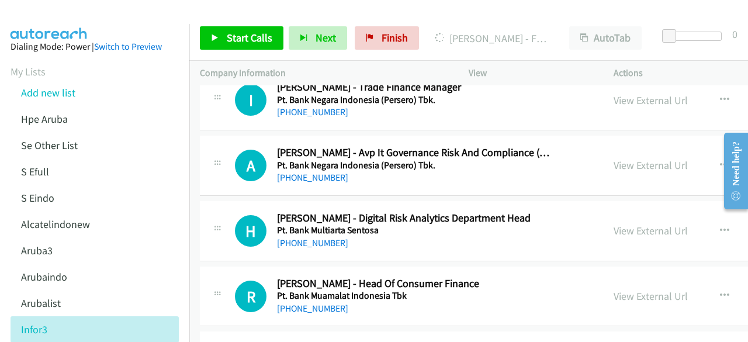
scroll to position [7828, 0]
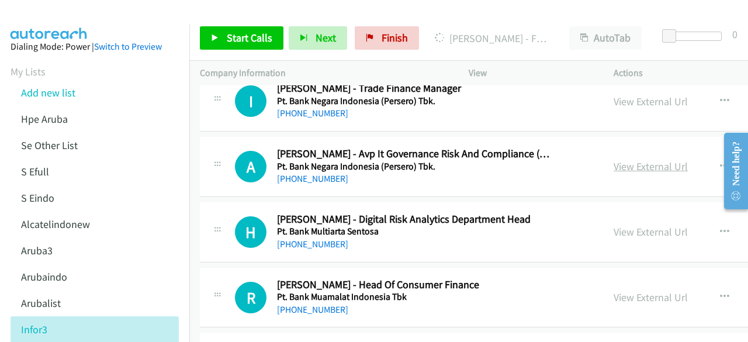
click at [613, 160] on link "View External Url" at bounding box center [650, 166] width 74 height 13
click at [622, 225] on link "View External Url" at bounding box center [650, 231] width 74 height 13
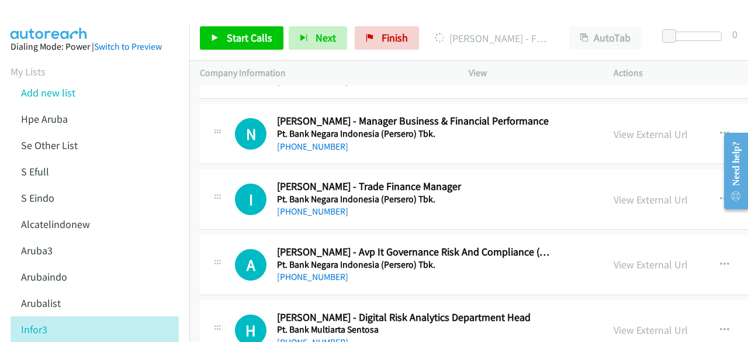
scroll to position [7702, 0]
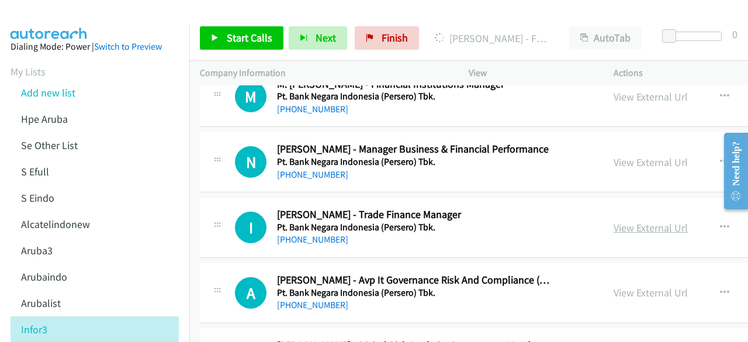
click at [613, 221] on link "View External Url" at bounding box center [650, 227] width 74 height 13
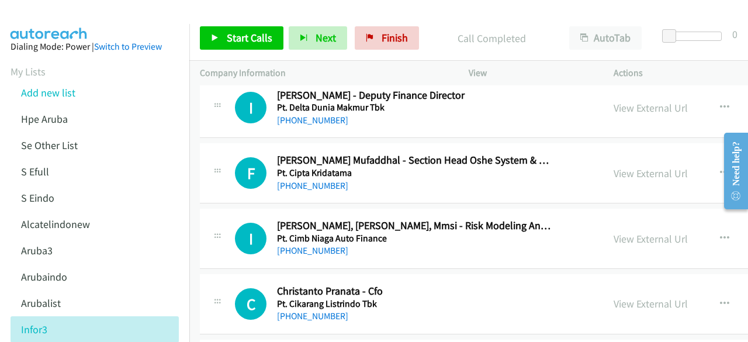
scroll to position [4504, 0]
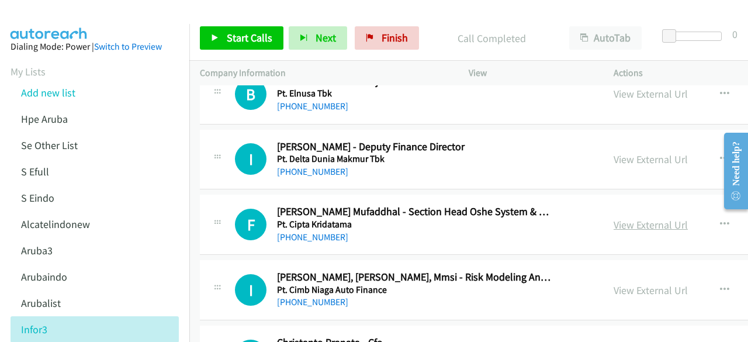
click at [613, 218] on link "View External Url" at bounding box center [650, 224] width 74 height 13
